Goal: Task Accomplishment & Management: Complete application form

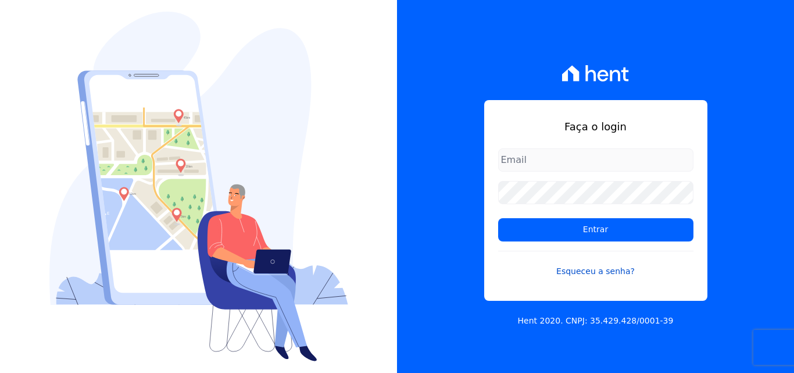
click at [601, 272] on link "Esqueceu a senha?" at bounding box center [595, 264] width 195 height 27
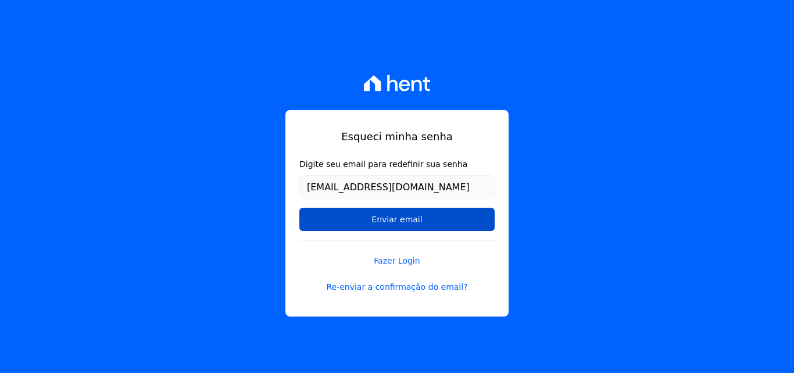
type input "[EMAIL_ADDRESS][DOMAIN_NAME]"
click at [418, 211] on input "Enviar email" at bounding box center [396, 219] width 195 height 23
click at [418, 228] on input "Enviar email" at bounding box center [396, 219] width 195 height 23
click at [413, 217] on input "Enviar email" at bounding box center [396, 219] width 195 height 23
click at [455, 225] on input "Enviar email" at bounding box center [396, 219] width 195 height 23
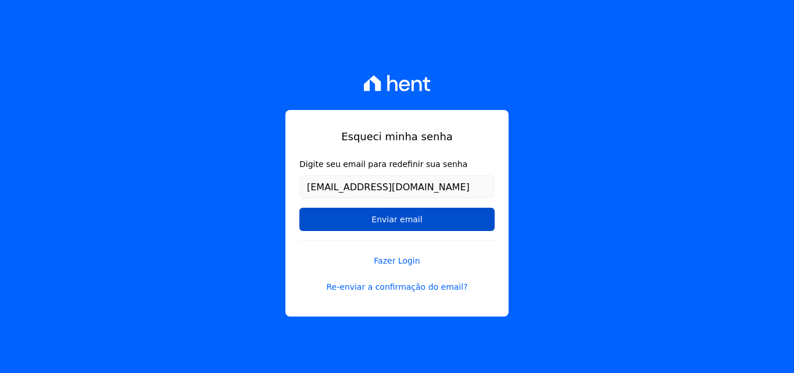
click at [384, 220] on input "Enviar email" at bounding box center [396, 219] width 195 height 23
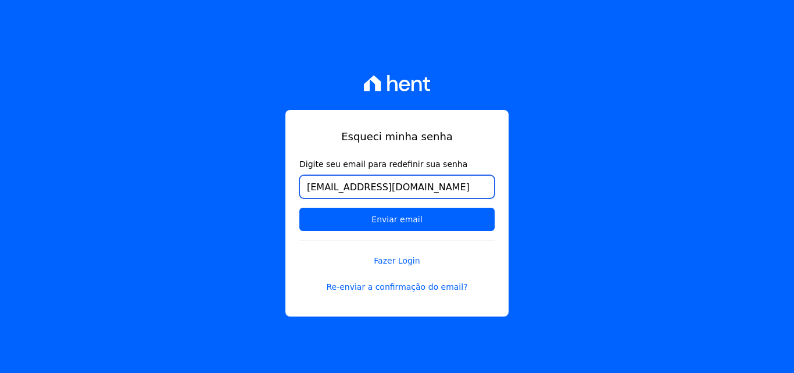
click at [465, 186] on input "[EMAIL_ADDRESS][DOMAIN_NAME]" at bounding box center [396, 186] width 195 height 23
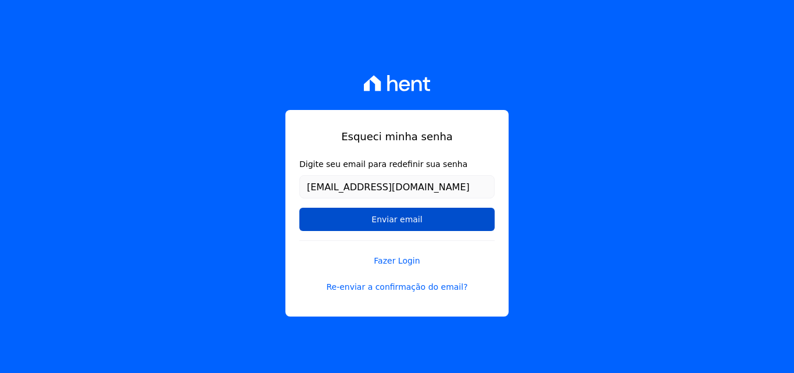
click at [390, 222] on input "Enviar email" at bounding box center [396, 219] width 195 height 23
click at [391, 222] on input "Enviar email" at bounding box center [396, 219] width 195 height 23
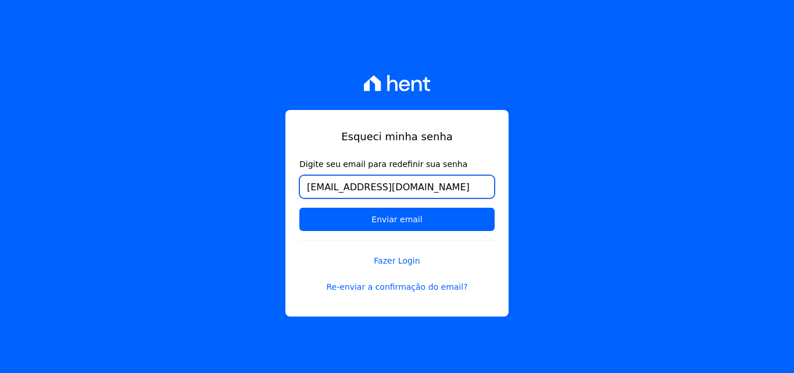
click at [432, 188] on input "[EMAIL_ADDRESS][DOMAIN_NAME]" at bounding box center [396, 186] width 195 height 23
click at [299, 208] on input "Enviar email" at bounding box center [396, 219] width 195 height 23
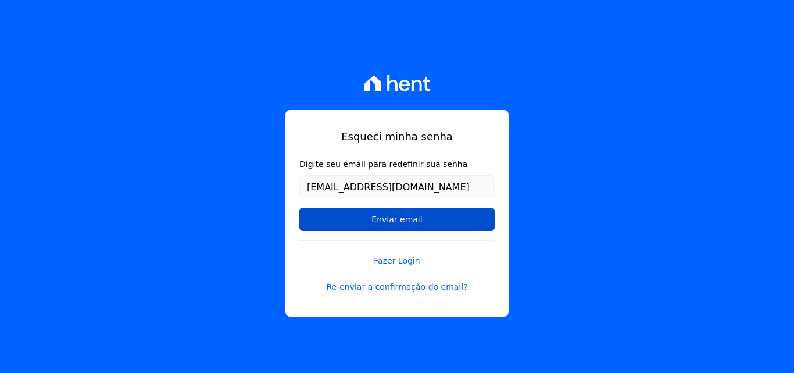
click at [390, 222] on input "Enviar email" at bounding box center [396, 219] width 195 height 23
click at [391, 222] on input "Enviar email" at bounding box center [396, 219] width 195 height 23
click at [423, 223] on input "Enviar email" at bounding box center [396, 219] width 195 height 23
click at [393, 219] on input "Enviar email" at bounding box center [396, 219] width 195 height 23
click at [397, 220] on input "Enviar email" at bounding box center [396, 219] width 195 height 23
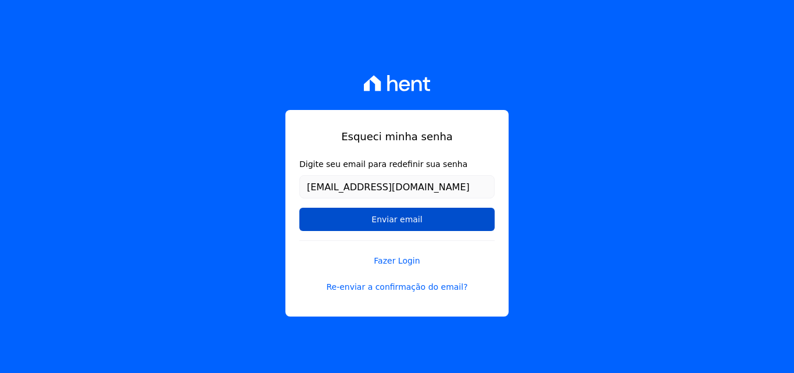
click at [398, 220] on input "Enviar email" at bounding box center [396, 219] width 195 height 23
click at [490, 212] on input "Enviar email" at bounding box center [396, 219] width 195 height 23
click at [399, 225] on input "Enviar email" at bounding box center [396, 219] width 195 height 23
click at [402, 223] on input "Enviar email" at bounding box center [396, 219] width 195 height 23
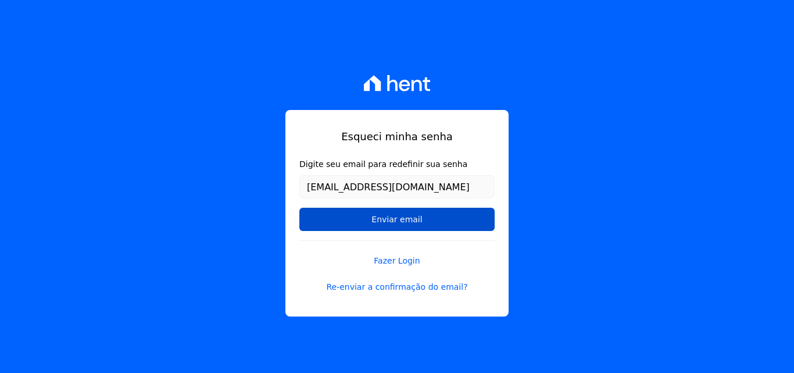
click at [343, 222] on input "Enviar email" at bounding box center [396, 219] width 195 height 23
click at [428, 218] on input "Enviar email" at bounding box center [396, 219] width 195 height 23
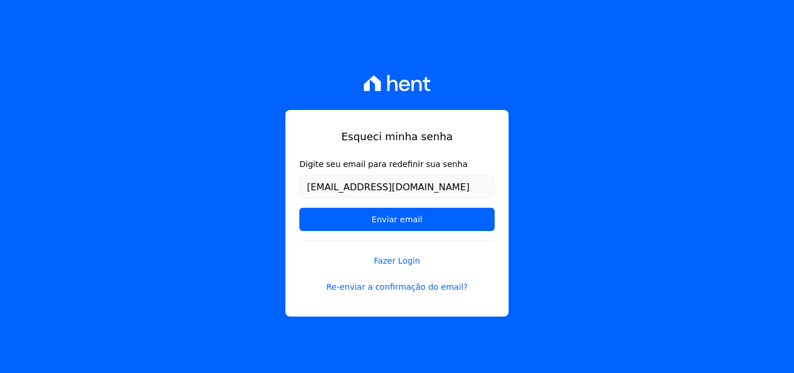
click at [429, 218] on input "Enviar email" at bounding box center [396, 219] width 195 height 23
click at [401, 286] on link "Re-enviar a confirmação do email?" at bounding box center [396, 287] width 195 height 12
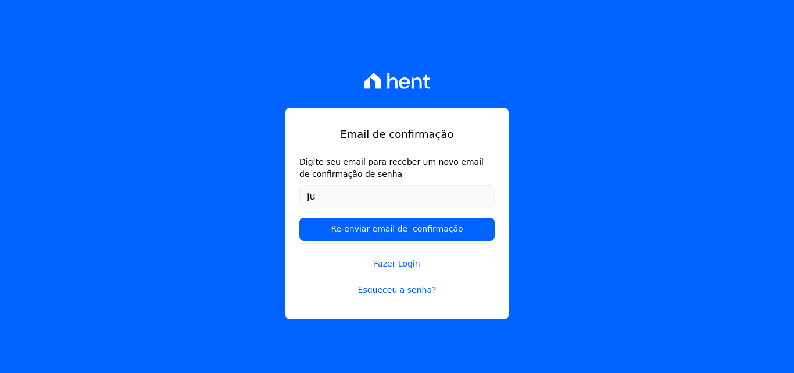
type input "[EMAIL_ADDRESS][DOMAIN_NAME]"
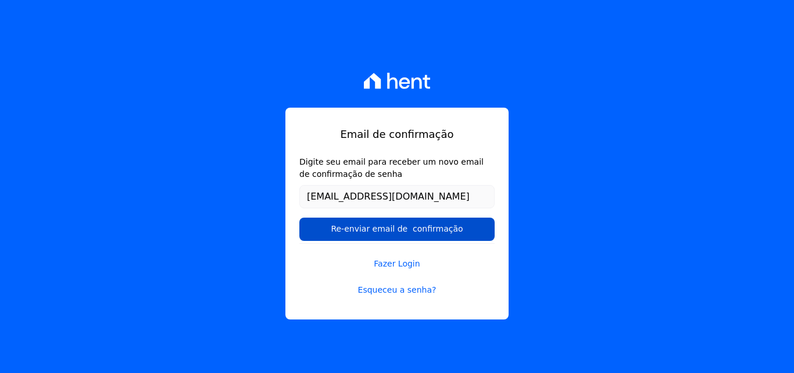
click at [405, 233] on input "Re-enviar email de confirmação" at bounding box center [396, 228] width 195 height 23
click at [397, 231] on input "Re-enviar email de confirmação" at bounding box center [396, 228] width 195 height 23
